Goal: Task Accomplishment & Management: Use online tool/utility

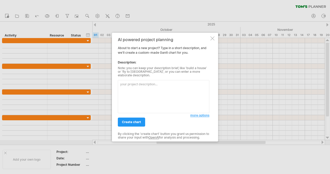
type textarea "Create [PERSON_NAME] chart for Bookstagram mobile app development with phases: …"
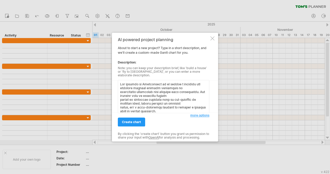
scroll to position [66, 0]
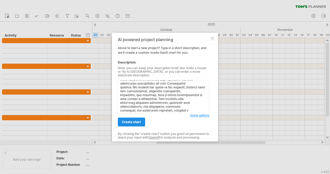
type textarea "The purpose of Bookstagram is to create a seamless and engaging digital reading…"
click at [133, 121] on span "create chart" at bounding box center [131, 122] width 19 height 4
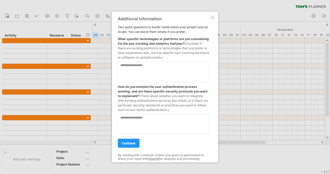
click at [149, 79] on textarea at bounding box center [163, 71] width 91 height 21
type textarea "******"
click at [141, 119] on textarea at bounding box center [163, 124] width 91 height 21
type textarea "**********"
click at [130, 139] on link "continue" at bounding box center [129, 143] width 22 height 9
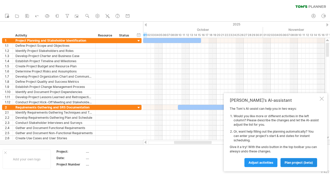
click at [286, 162] on span "plan project (beta)" at bounding box center [298, 163] width 28 height 4
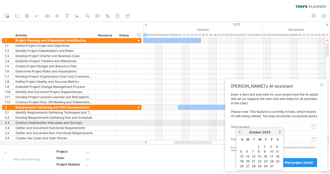
click at [277, 124] on input "start project:" at bounding box center [296, 127] width 45 height 8
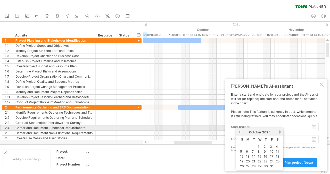
click at [293, 126] on input "start project:" at bounding box center [296, 127] width 45 height 8
click at [241, 131] on div "[DATE]" at bounding box center [259, 133] width 37 height 4
click at [241, 131] on div "previous next [DATE]" at bounding box center [259, 132] width 47 height 8
click at [239, 131] on link "previous" at bounding box center [239, 132] width 4 height 4
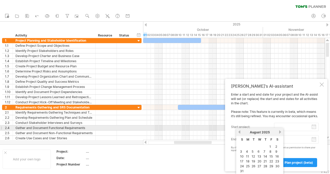
click at [239, 131] on link "previous" at bounding box center [239, 132] width 4 height 4
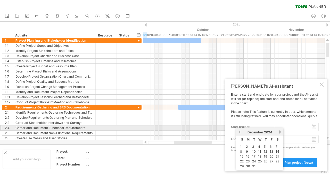
click at [239, 131] on link "previous" at bounding box center [239, 132] width 4 height 4
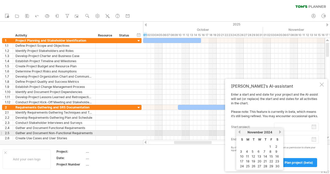
click at [276, 132] on div "[DATE]" at bounding box center [259, 133] width 37 height 4
click at [278, 132] on link "next" at bounding box center [280, 132] width 4 height 4
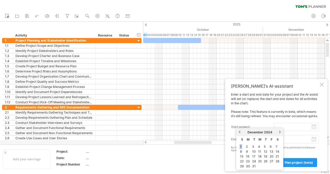
drag, startPoint x: 239, startPoint y: 147, endPoint x: 241, endPoint y: 145, distance: 3.3
click at [241, 145] on table "S M T W T F S 1 2 3 4 5 6 7 8 9 10 11 12 13 14 15 16 17 18 19 20 21 22 23 24 25…" at bounding box center [260, 153] width 42 height 33
click at [241, 145] on link "1" at bounding box center [240, 147] width 3 height 5
type input "********"
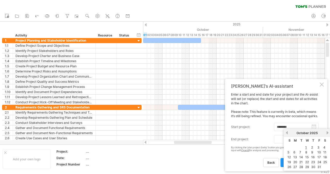
drag, startPoint x: 311, startPoint y: 140, endPoint x: 321, endPoint y: 151, distance: 14.6
click at [321, 151] on body "progress(100%) Trying to reach [DOMAIN_NAME] Connected again... 0% clear filter…" at bounding box center [165, 87] width 330 height 175
click at [319, 151] on link "10" at bounding box center [319, 152] width 5 height 5
type input "********"
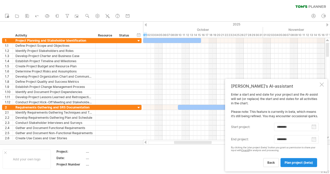
click at [294, 160] on link "plan project (beta)" at bounding box center [298, 162] width 37 height 9
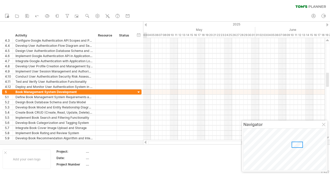
click at [297, 145] on div at bounding box center [296, 145] width 11 height 6
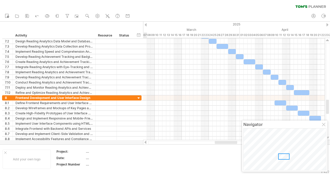
click at [283, 157] on div at bounding box center [283, 157] width 11 height 6
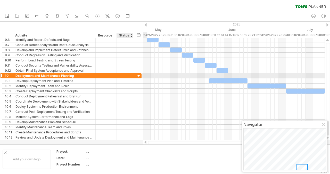
click at [137, 74] on div at bounding box center [138, 76] width 5 height 5
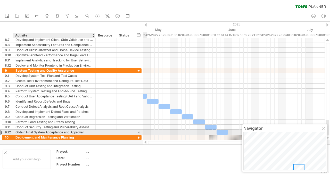
click at [92, 133] on div "**********" at bounding box center [54, 132] width 83 height 5
